Goal: Task Accomplishment & Management: Use online tool/utility

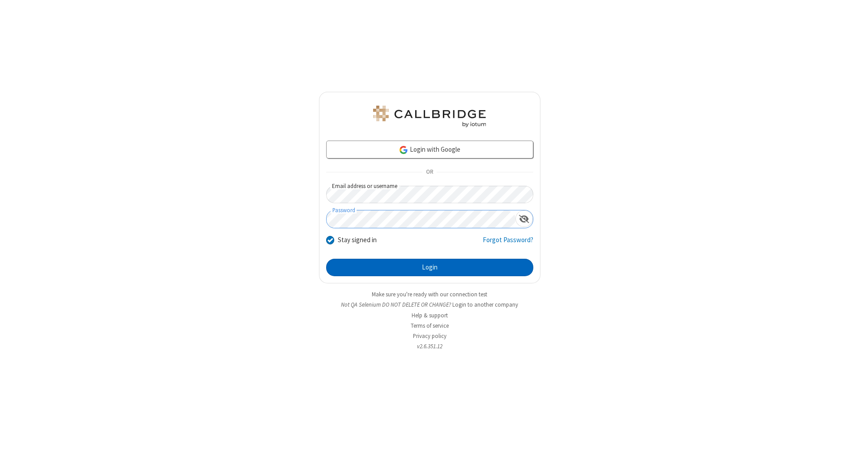
click at [430, 268] on button "Login" at bounding box center [429, 268] width 207 height 18
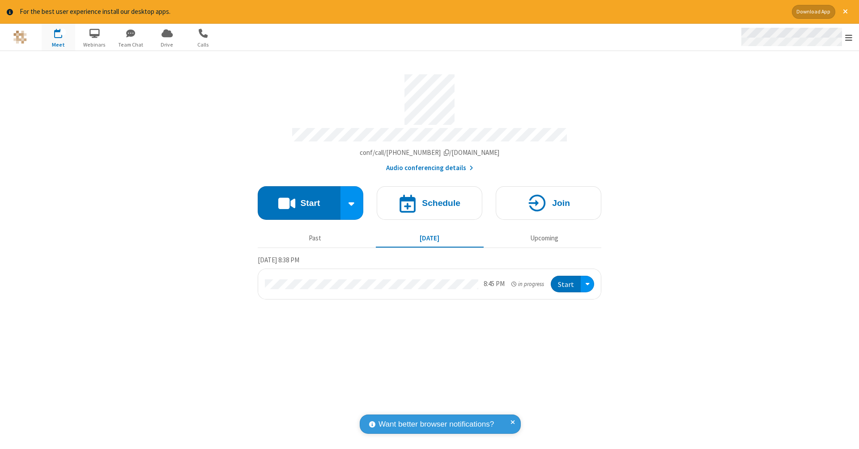
click at [849, 38] on span "Open menu" at bounding box center [849, 37] width 7 height 9
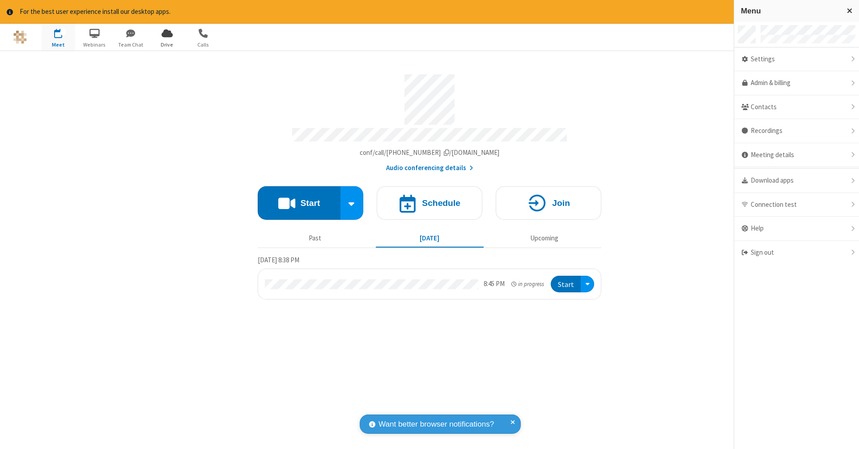
click at [167, 44] on span "Drive" at bounding box center [167, 45] width 34 height 8
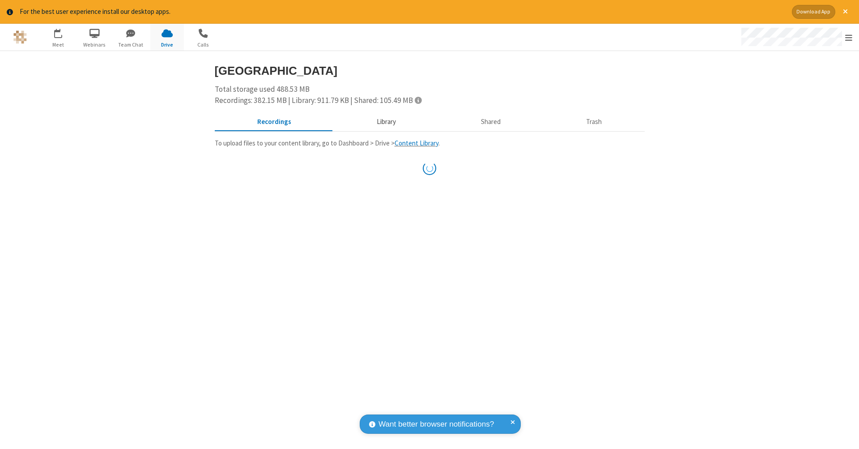
click at [385, 121] on button "Library" at bounding box center [386, 121] width 105 height 17
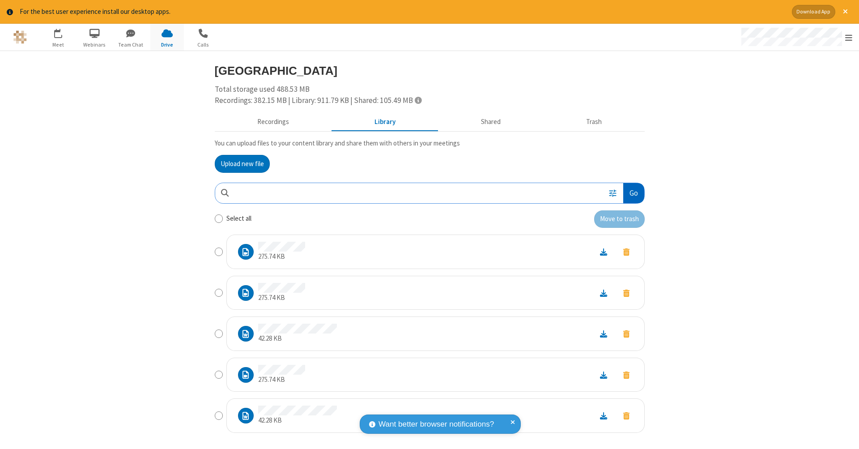
click at [630, 191] on button "Go" at bounding box center [634, 193] width 21 height 20
click at [239, 162] on button "Upload new file" at bounding box center [242, 164] width 55 height 18
